Goal: Find contact information: Find contact information

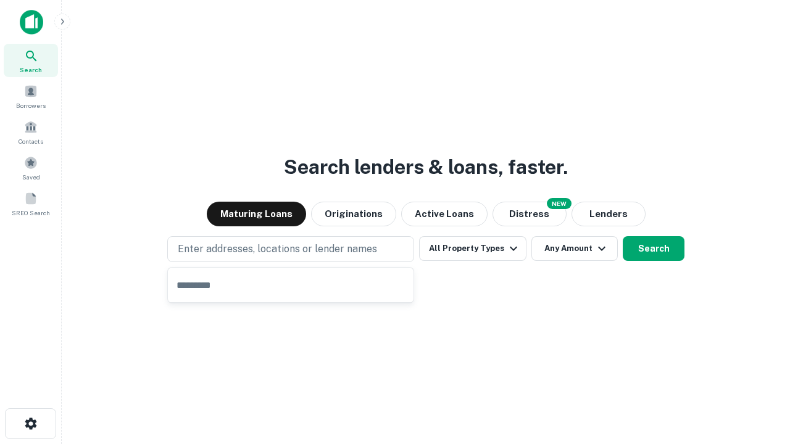
type input "**********"
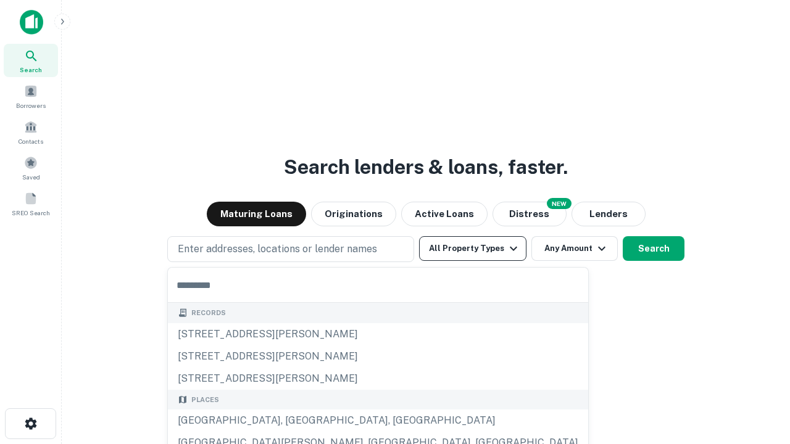
click at [473, 249] on button "All Property Types" at bounding box center [472, 248] width 107 height 25
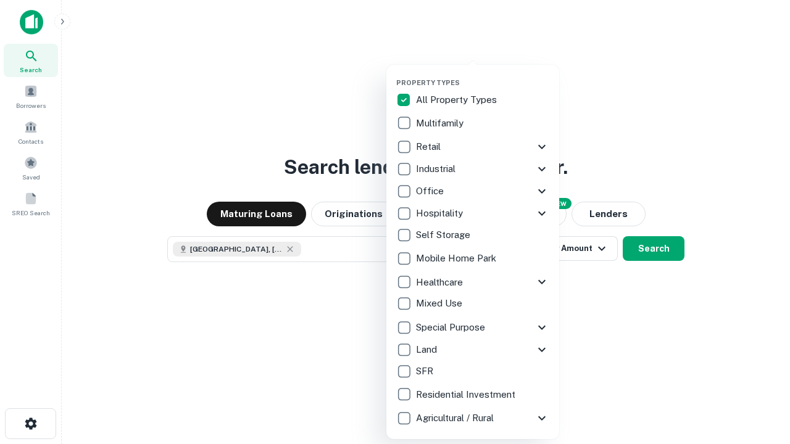
click at [482, 75] on button "button" at bounding box center [482, 75] width 173 height 1
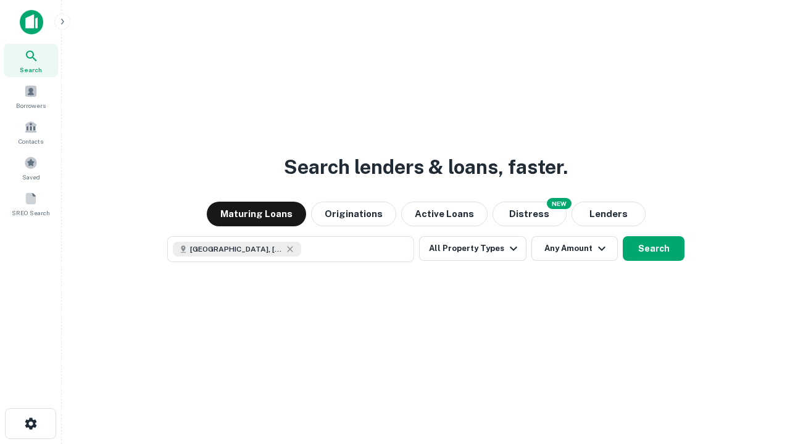
scroll to position [20, 0]
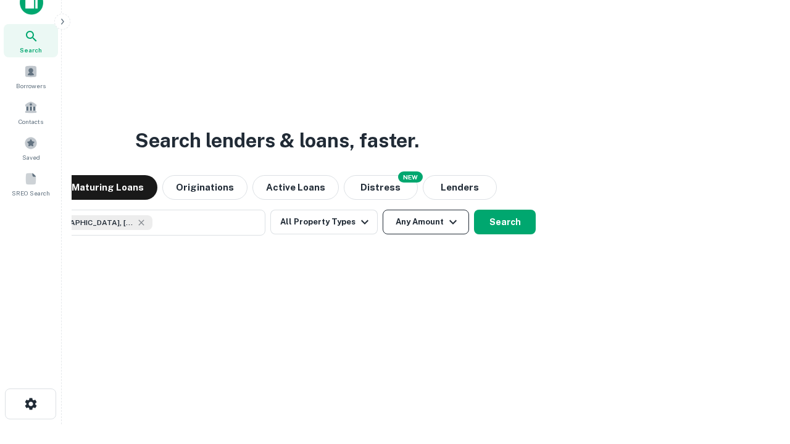
click at [382, 210] on button "Any Amount" at bounding box center [425, 222] width 86 height 25
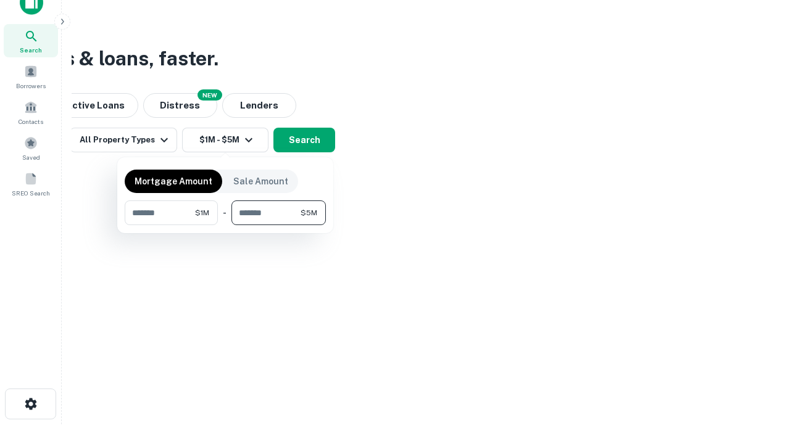
type input "*******"
click at [225, 225] on button "button" at bounding box center [225, 225] width 201 height 1
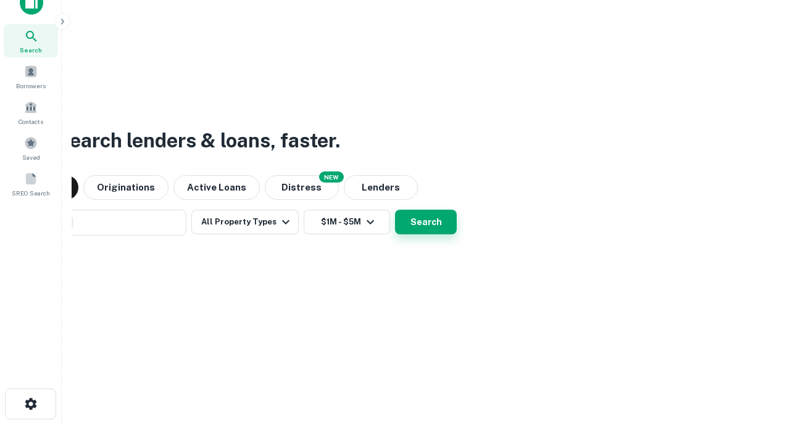
click at [395, 210] on button "Search" at bounding box center [426, 222] width 62 height 25
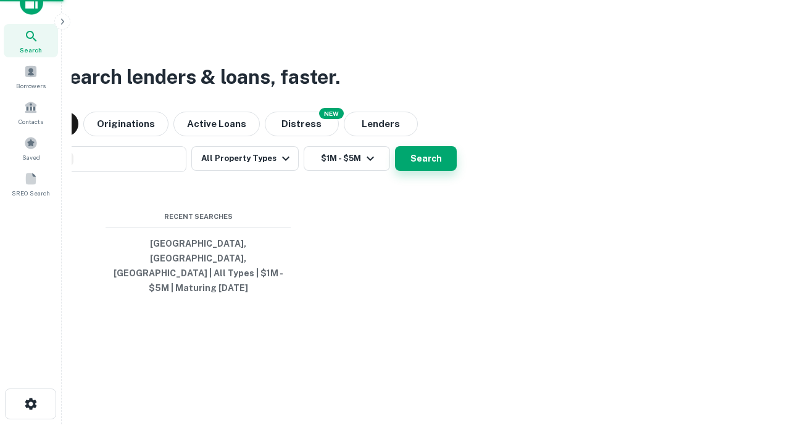
scroll to position [40, 349]
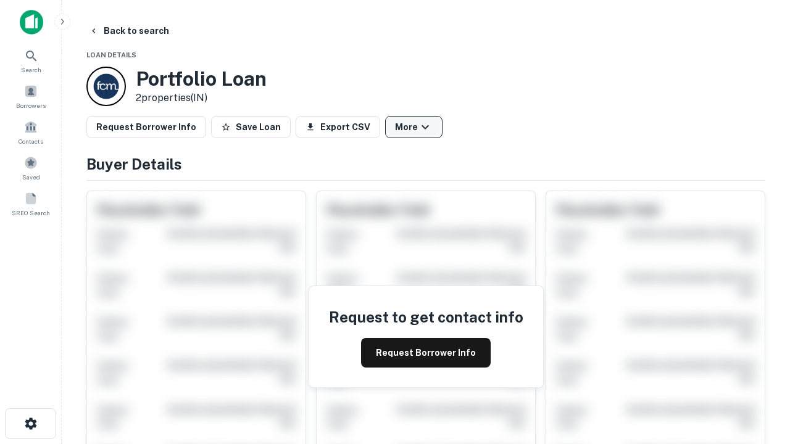
click at [413, 127] on button "More" at bounding box center [413, 127] width 57 height 22
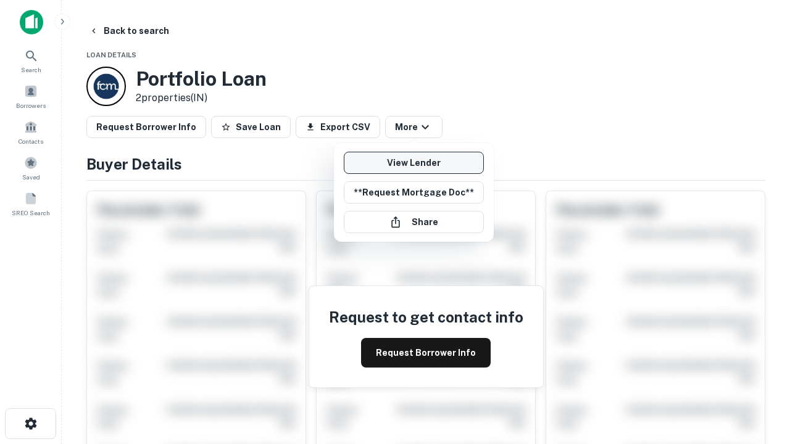
click at [413, 163] on link "View Lender" at bounding box center [414, 163] width 140 height 22
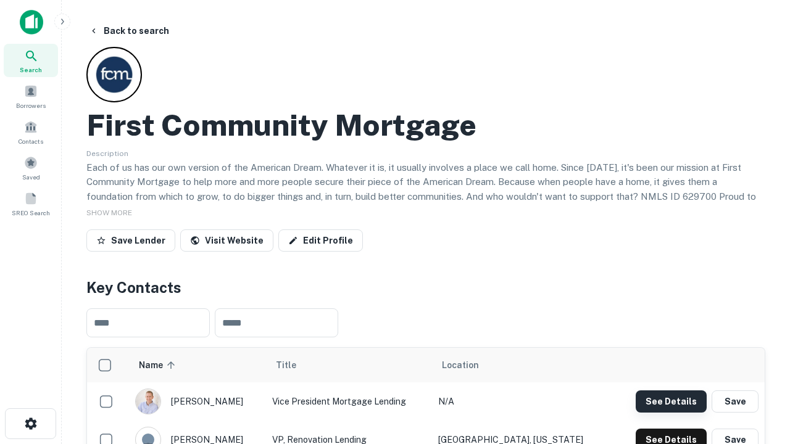
click at [671, 401] on button "See Details" at bounding box center [670, 402] width 71 height 22
click at [30, 424] on icon "button" at bounding box center [30, 423] width 15 height 15
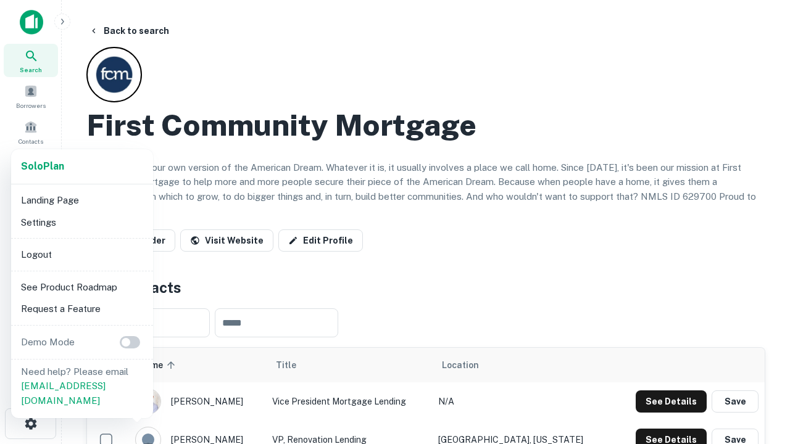
click at [81, 254] on li "Logout" at bounding box center [82, 255] width 132 height 22
